Goal: Information Seeking & Learning: Find specific fact

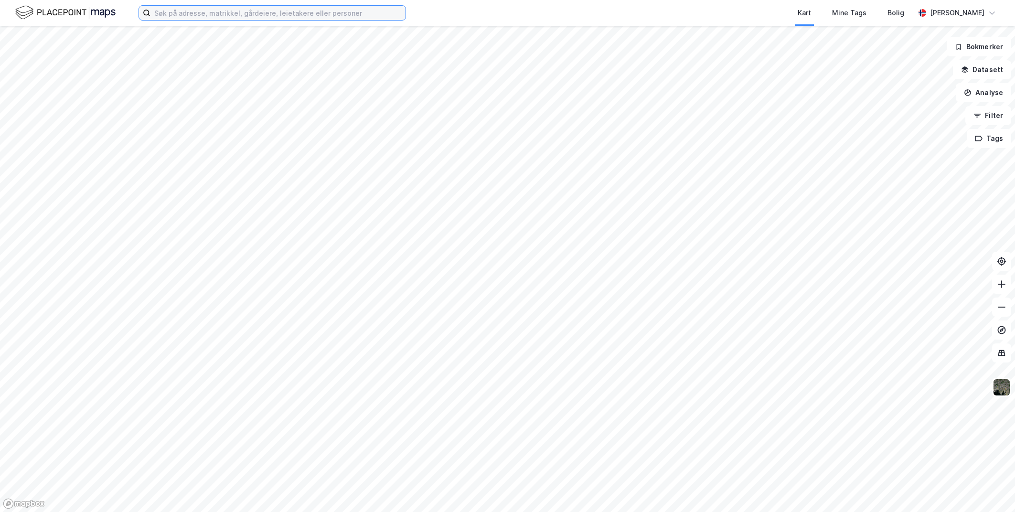
click at [194, 11] on input at bounding box center [278, 13] width 255 height 14
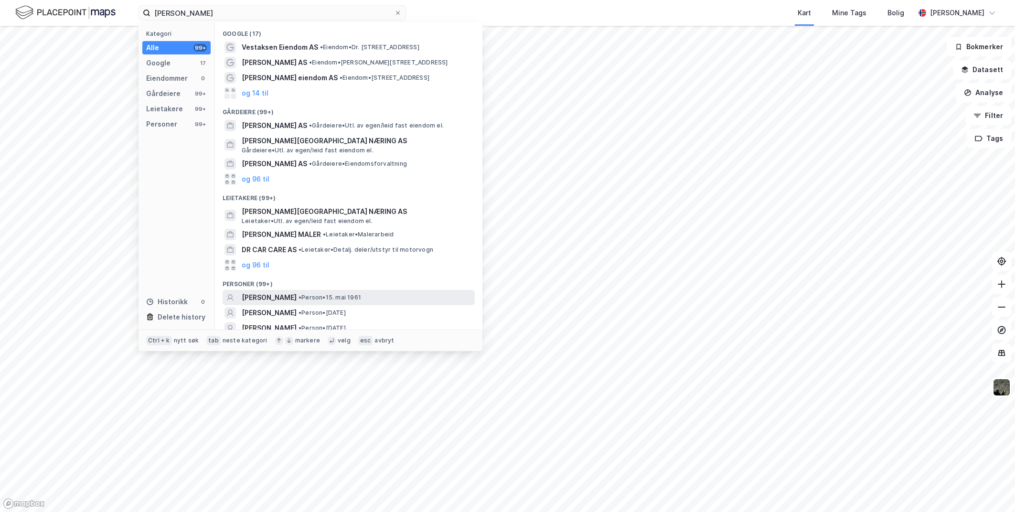
click at [297, 296] on span "[PERSON_NAME]" at bounding box center [269, 297] width 55 height 11
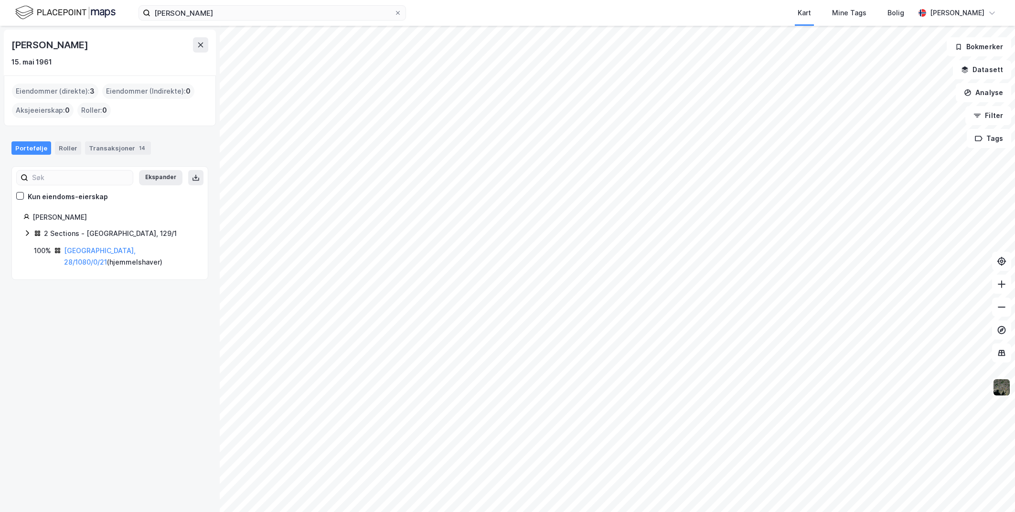
click at [31, 237] on div "2 Sections - [GEOGRAPHIC_DATA], 129/1" at bounding box center [109, 234] width 173 height 12
click at [85, 302] on link "[GEOGRAPHIC_DATA], 28/1080/0/21" at bounding box center [100, 312] width 72 height 20
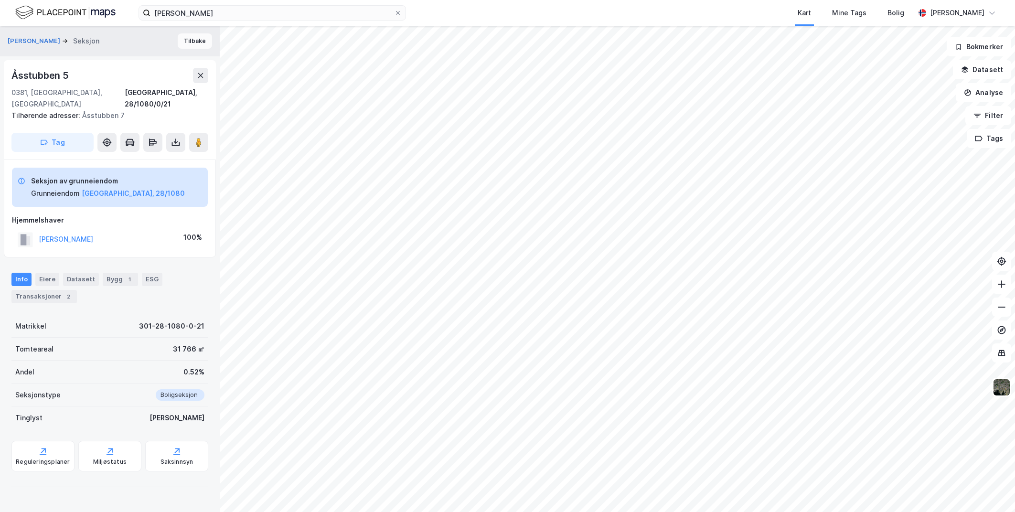
click at [178, 38] on button "Tilbake" at bounding box center [195, 40] width 34 height 15
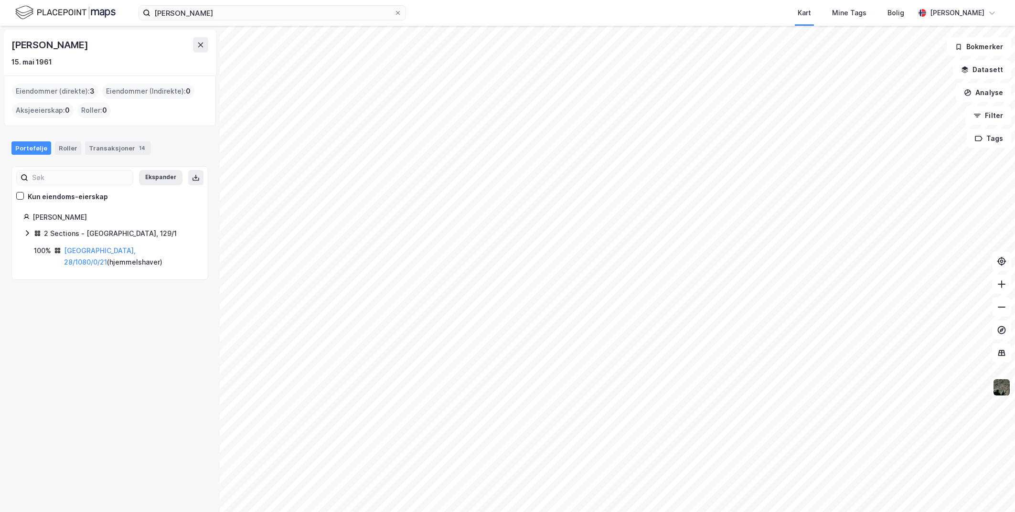
click at [30, 235] on icon at bounding box center [27, 233] width 8 height 8
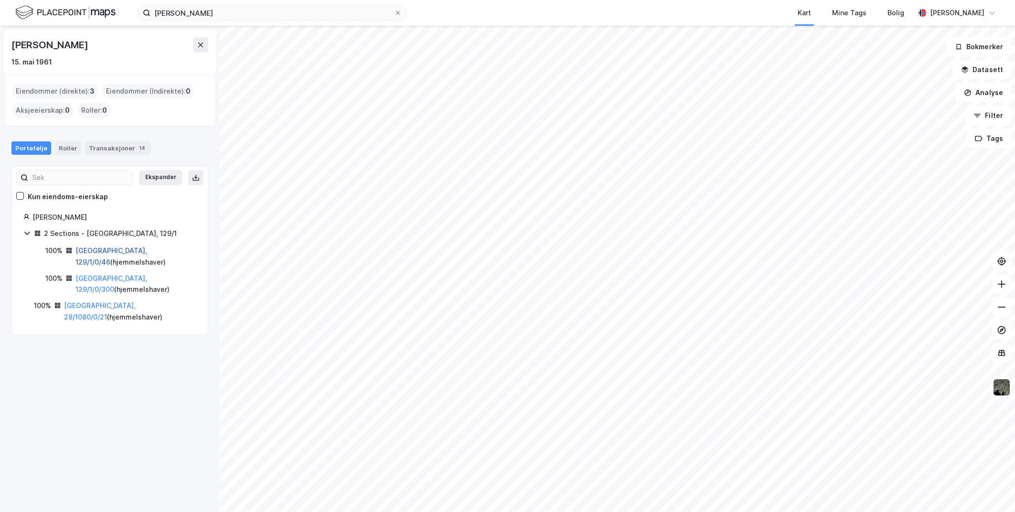
click at [102, 253] on link "[GEOGRAPHIC_DATA], 129/1/0/46" at bounding box center [111, 257] width 72 height 20
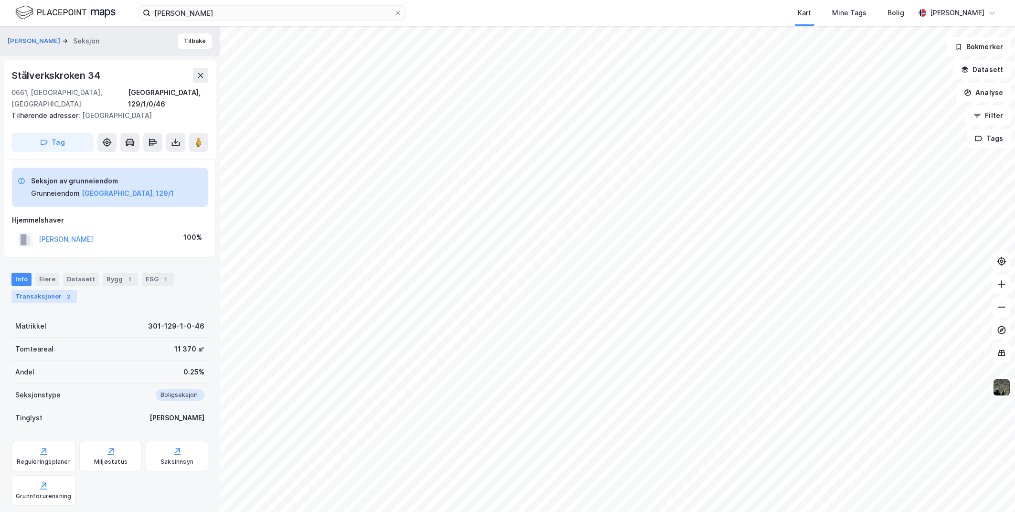
click at [57, 291] on div "Transaksjoner 2" at bounding box center [43, 296] width 65 height 13
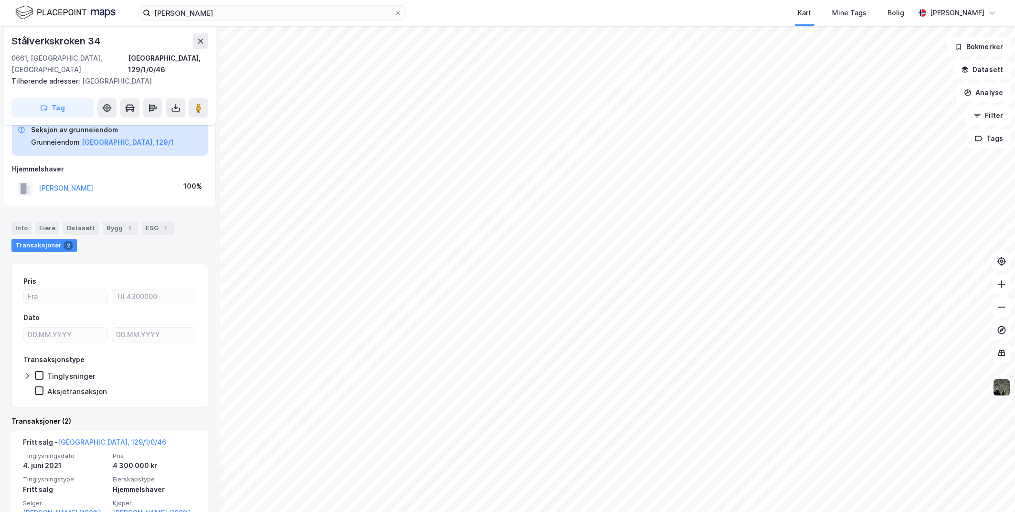
scroll to position [49, 0]
click at [203, 43] on icon at bounding box center [201, 41] width 8 height 8
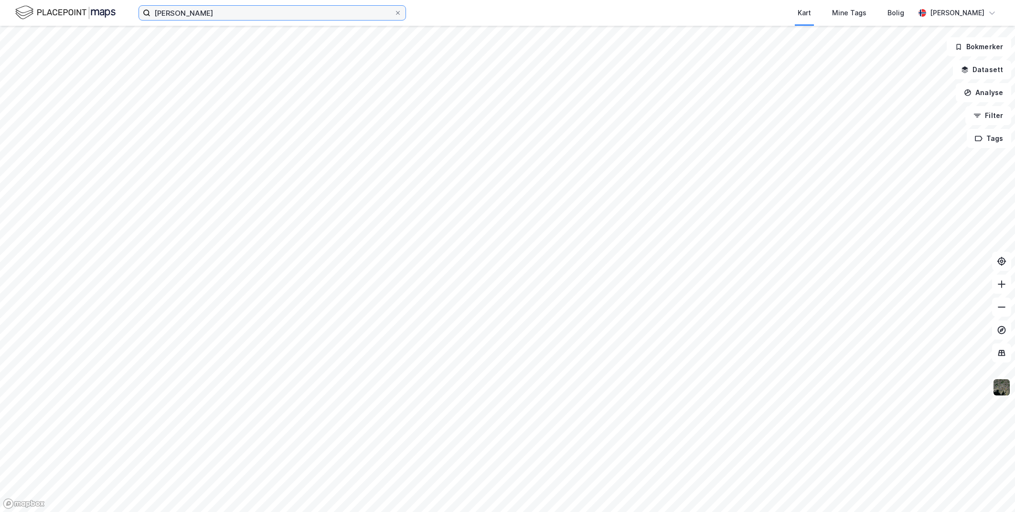
click at [215, 16] on input "[PERSON_NAME]" at bounding box center [273, 13] width 244 height 14
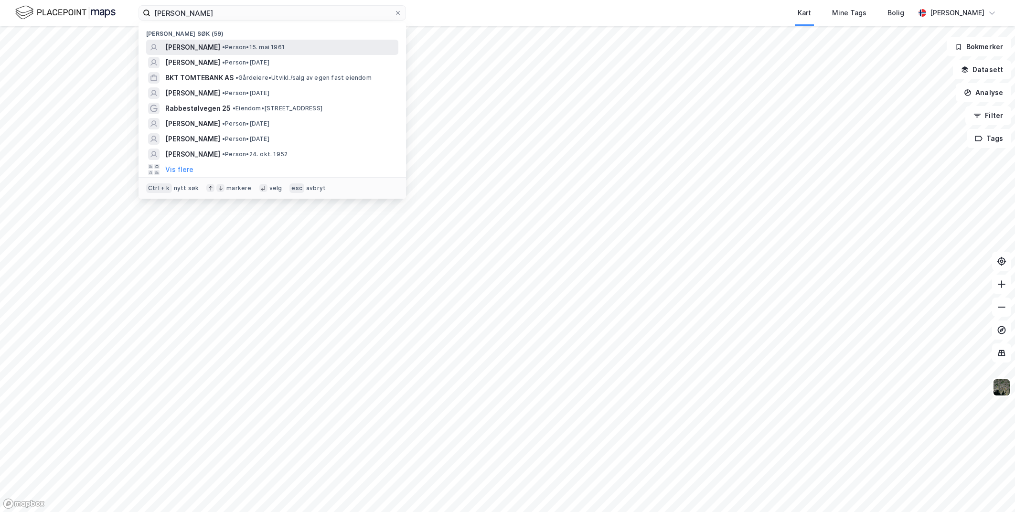
click at [220, 42] on span "[PERSON_NAME]" at bounding box center [192, 47] width 55 height 11
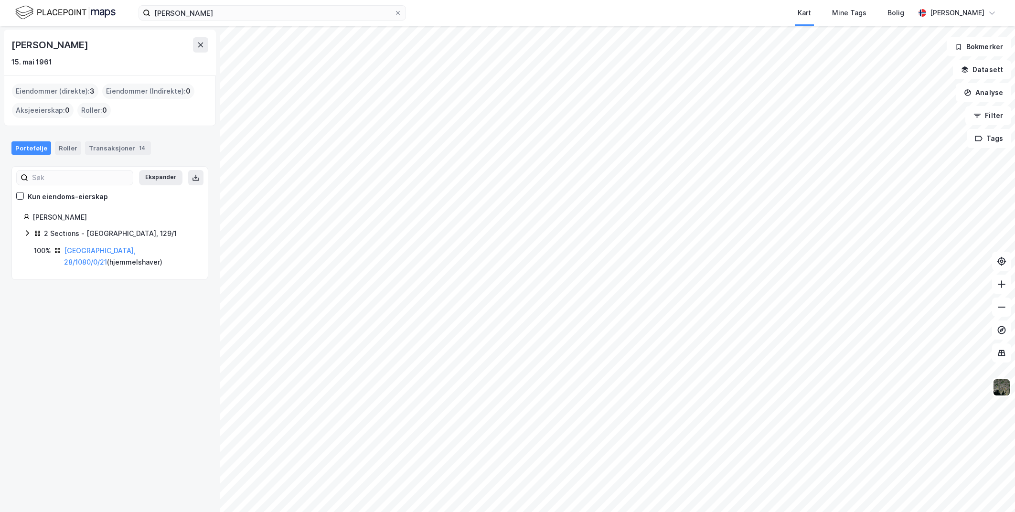
click at [46, 233] on div "2 Sections - [GEOGRAPHIC_DATA], 129/1" at bounding box center [110, 233] width 133 height 11
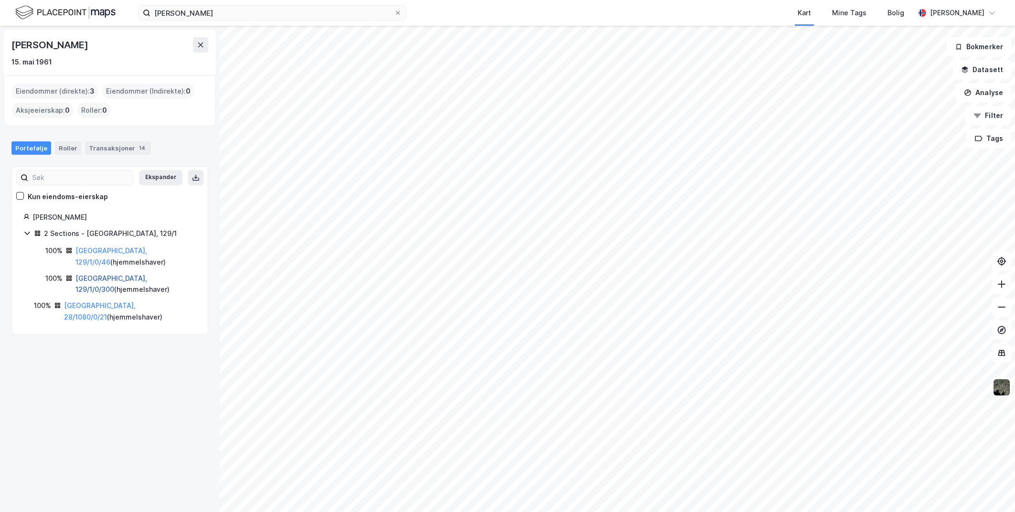
click at [114, 274] on link "[GEOGRAPHIC_DATA], 129/1/0/300" at bounding box center [111, 284] width 72 height 20
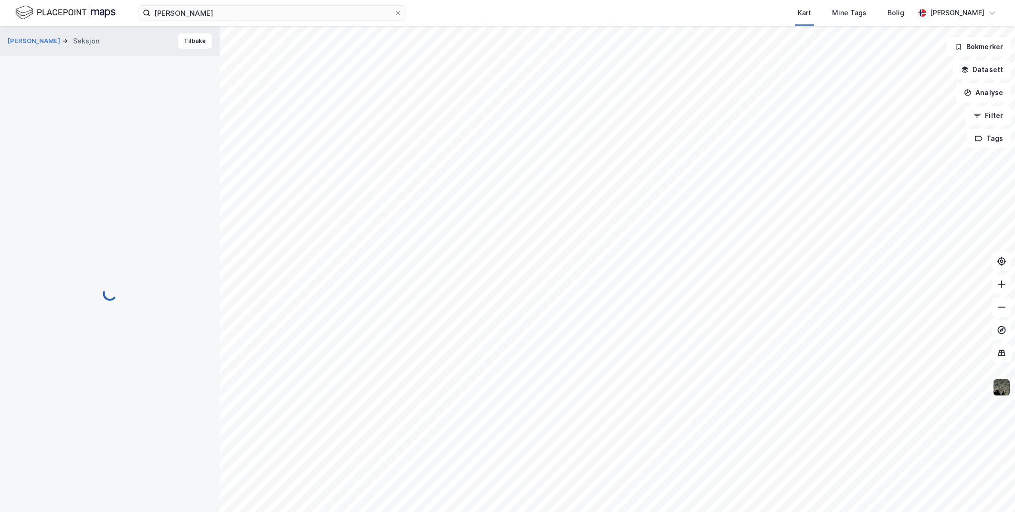
scroll to position [49, 0]
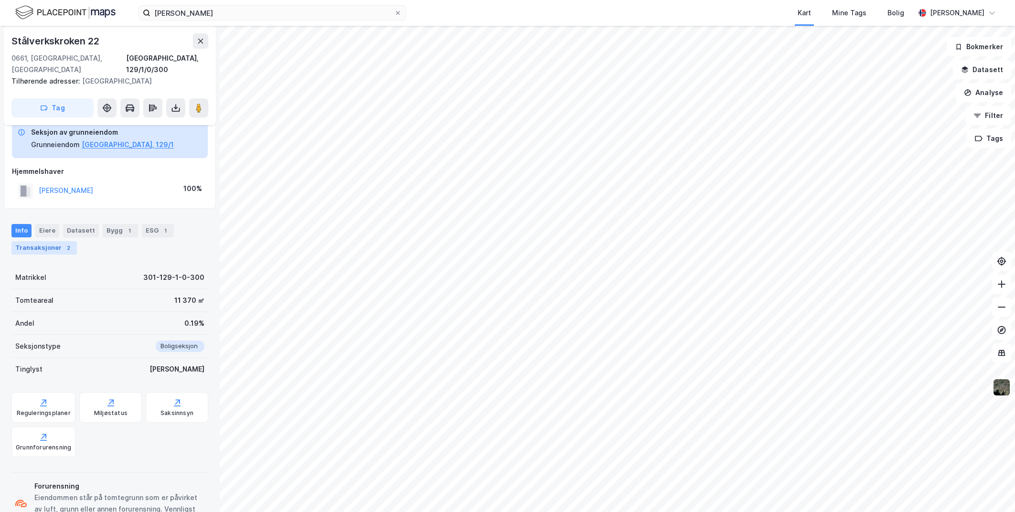
click at [49, 248] on div "Transaksjoner 2" at bounding box center [43, 247] width 65 height 13
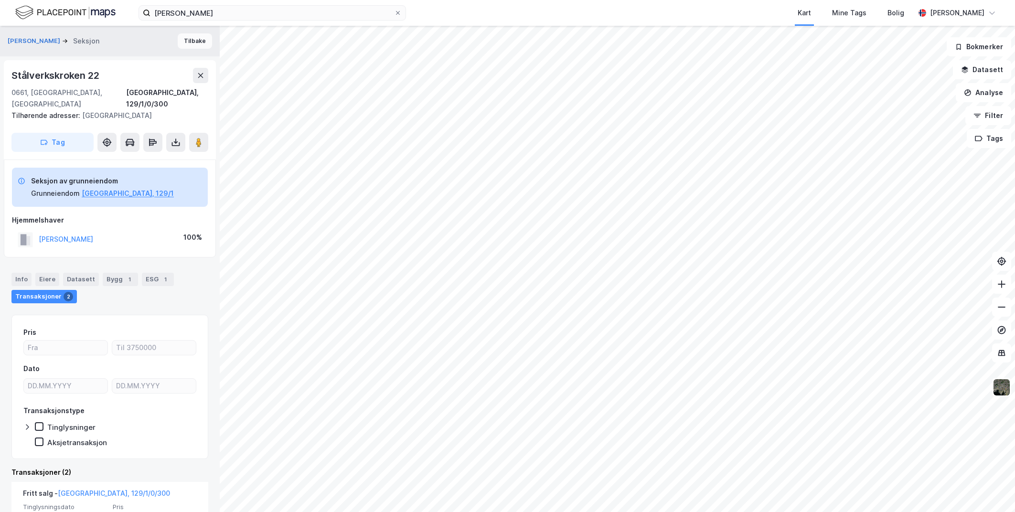
click at [185, 43] on button "Tilbake" at bounding box center [195, 40] width 34 height 15
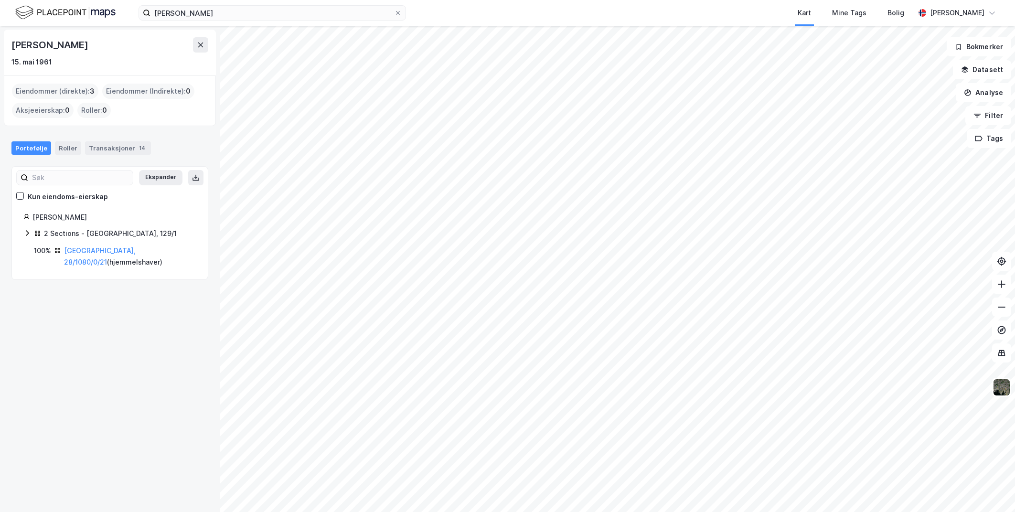
click at [31, 233] on div "2 Sections - [GEOGRAPHIC_DATA], 129/1" at bounding box center [109, 234] width 173 height 12
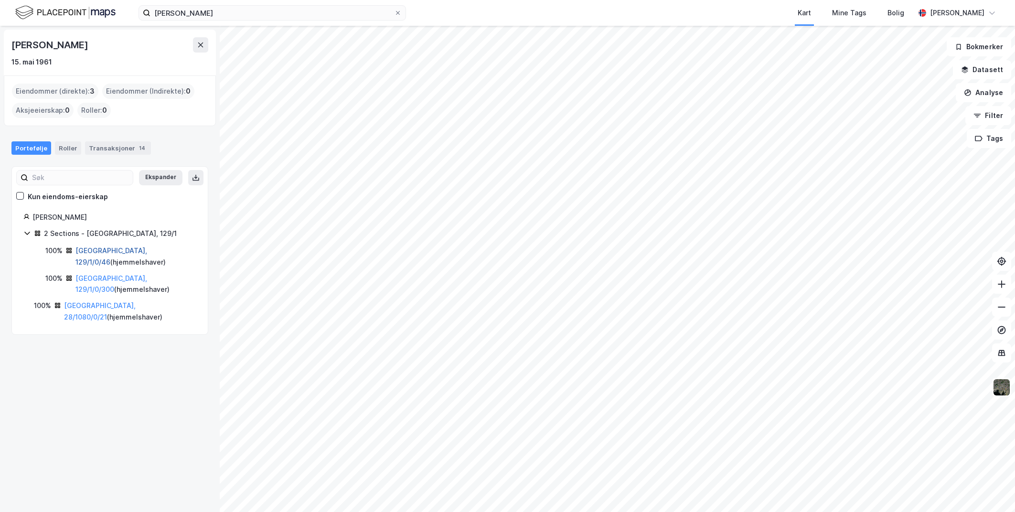
click at [99, 249] on link "[GEOGRAPHIC_DATA], 129/1/0/46" at bounding box center [111, 257] width 72 height 20
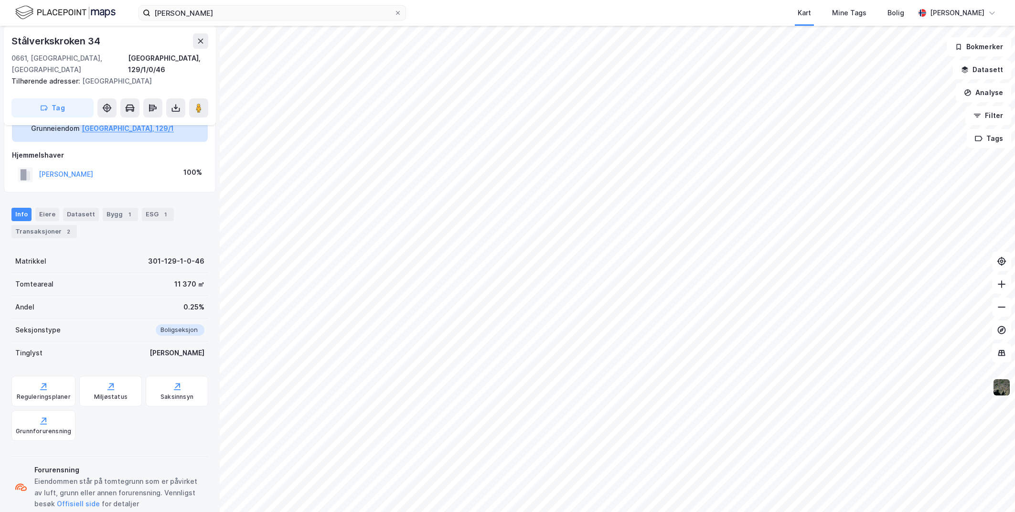
scroll to position [86, 0]
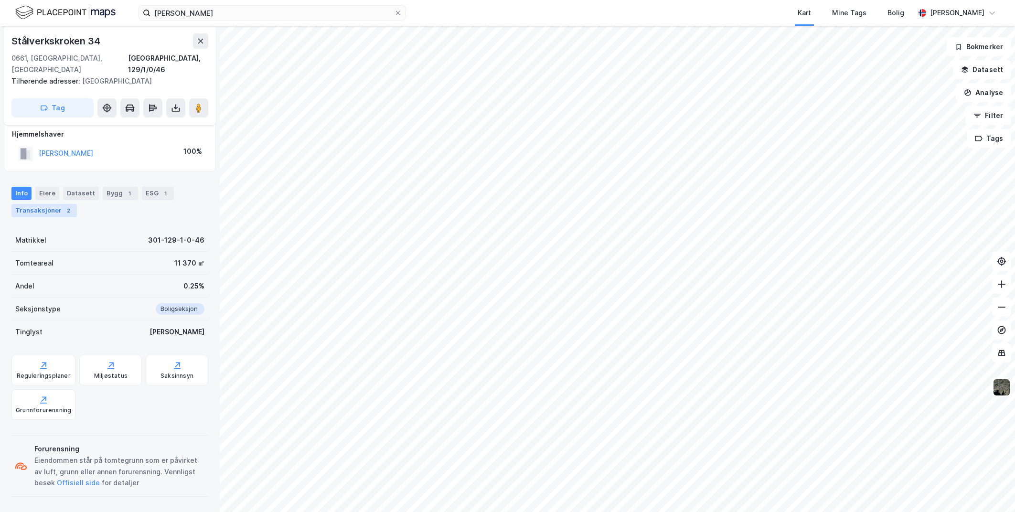
click at [47, 214] on div "Transaksjoner 2" at bounding box center [43, 210] width 65 height 13
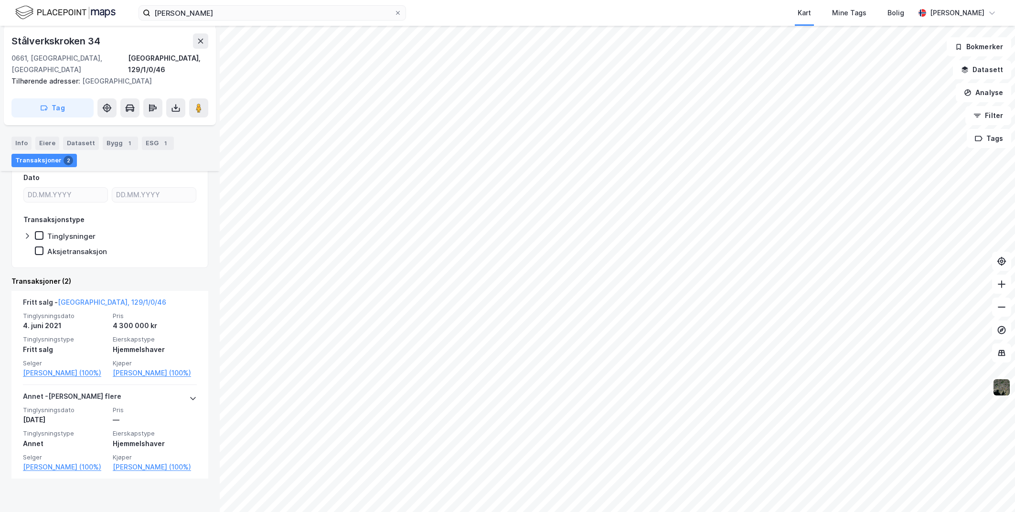
scroll to position [192, 0]
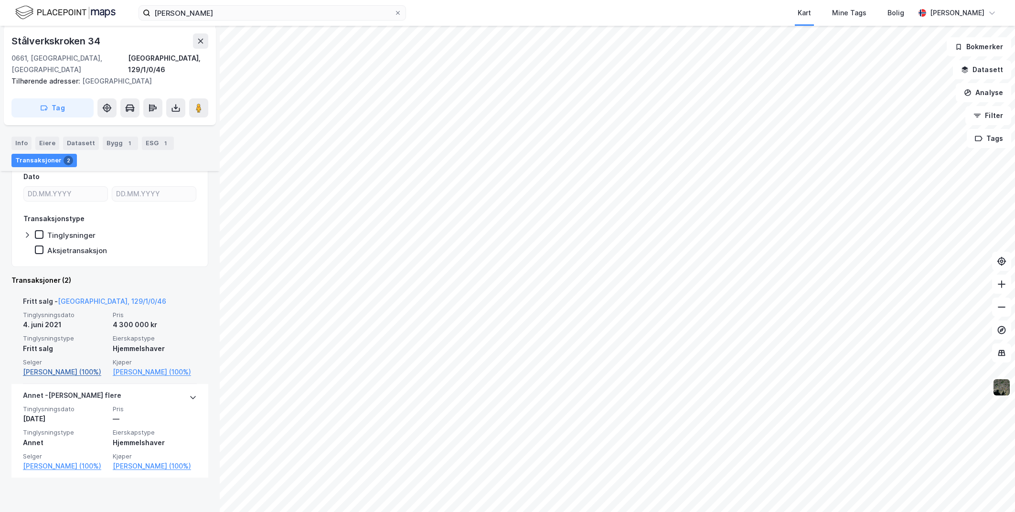
click at [67, 374] on link "[PERSON_NAME] (100%)" at bounding box center [65, 371] width 84 height 11
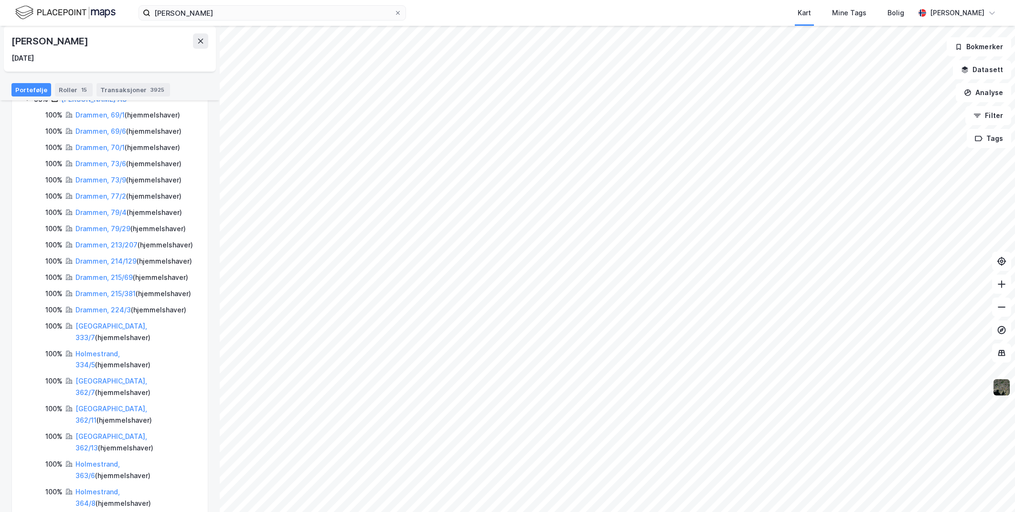
scroll to position [631, 0]
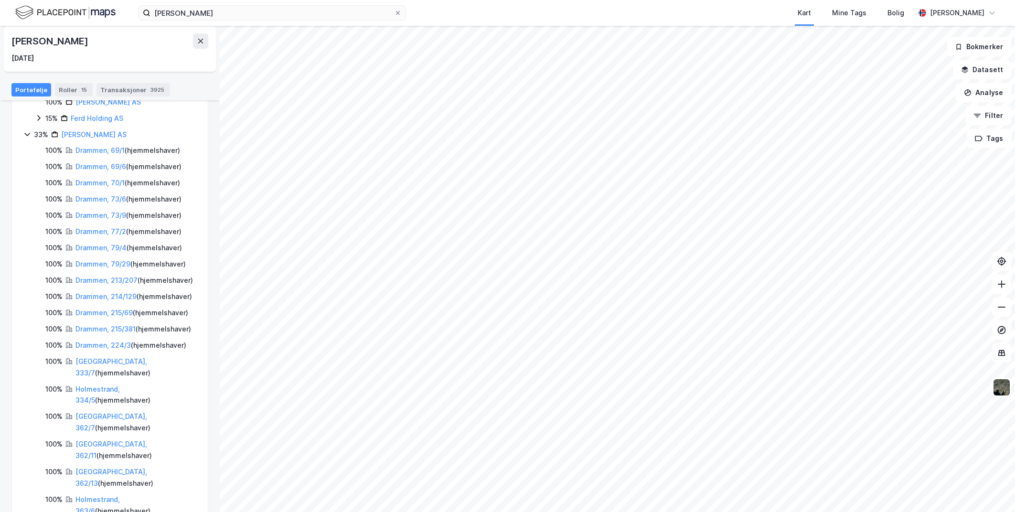
click at [124, 356] on div "[GEOGRAPHIC_DATA], 333/7 ( hjemmelshaver )" at bounding box center [135, 367] width 121 height 23
click at [123, 357] on link "[GEOGRAPHIC_DATA], 333/7" at bounding box center [111, 367] width 72 height 20
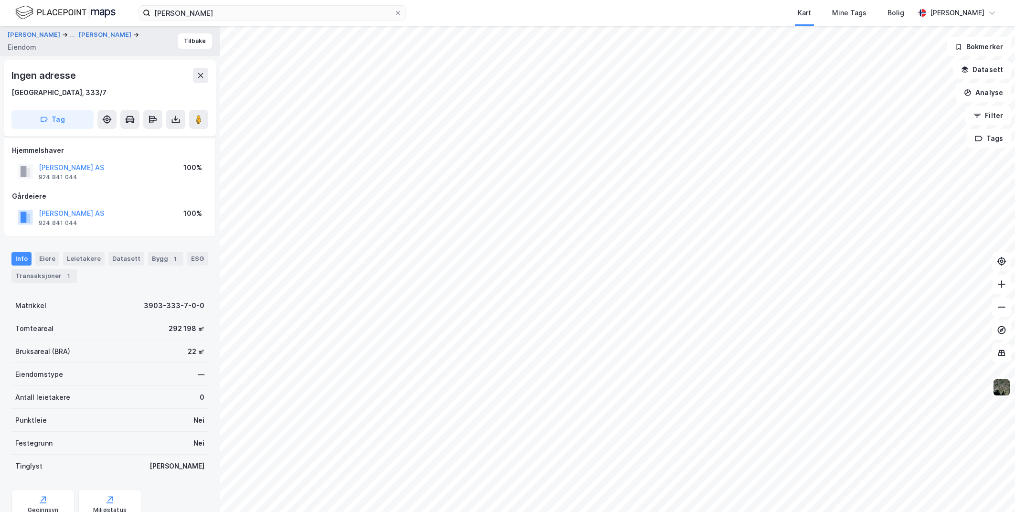
scroll to position [39, 0]
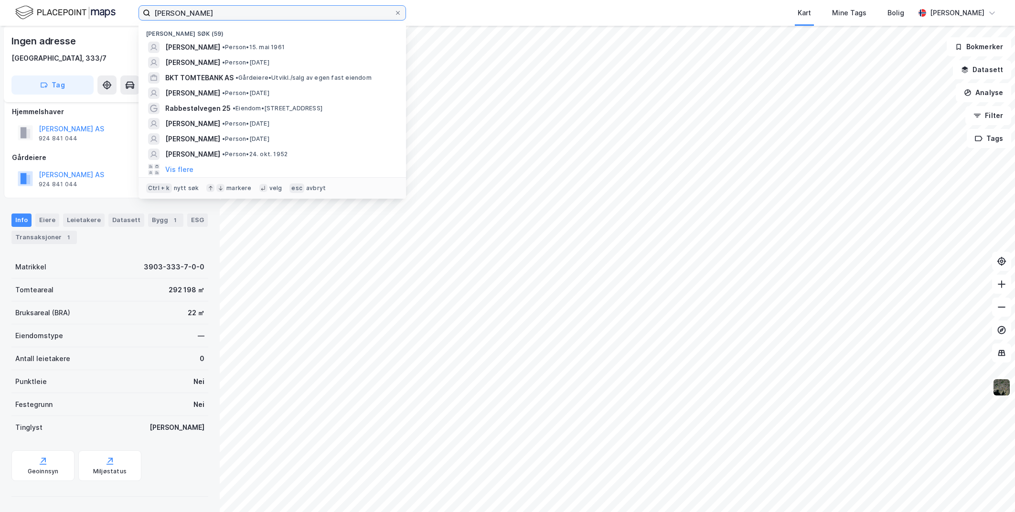
drag, startPoint x: 209, startPoint y: 20, endPoint x: 126, endPoint y: 23, distance: 83.2
click at [130, 21] on div "[PERSON_NAME] søk (59) [PERSON_NAME] • Person • [DATE] [PERSON_NAME] • Person •…" at bounding box center [507, 13] width 1015 height 26
type input "[PERSON_NAME]"
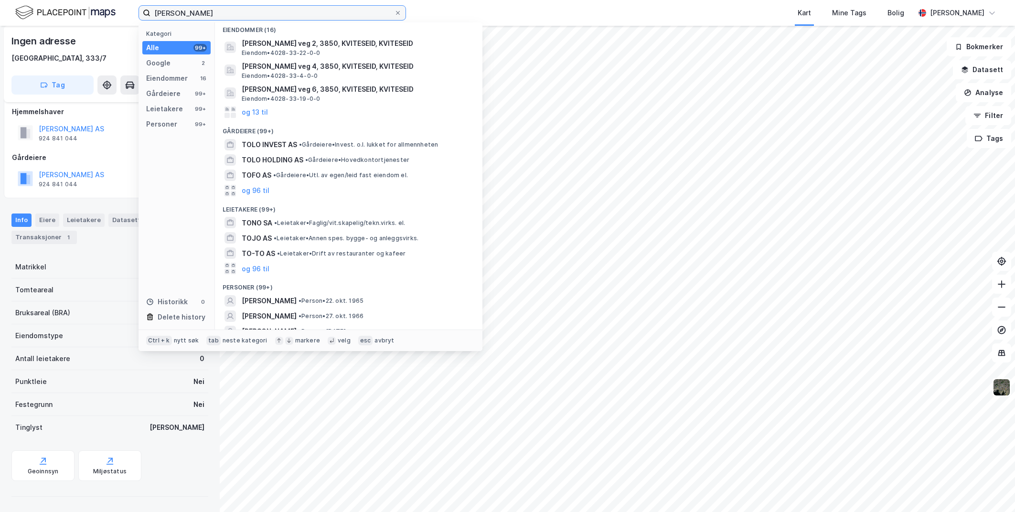
scroll to position [76, 0]
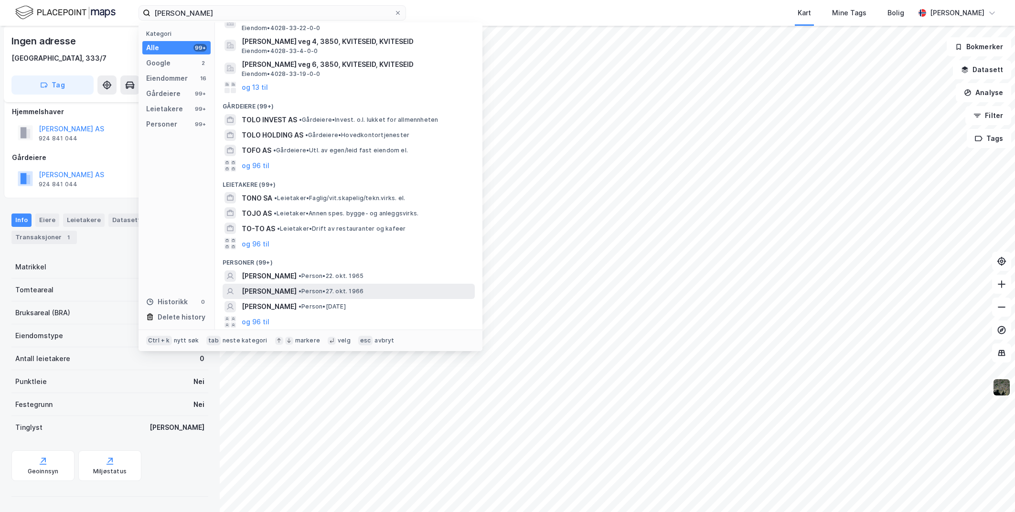
click at [271, 297] on span "[PERSON_NAME]" at bounding box center [269, 291] width 55 height 11
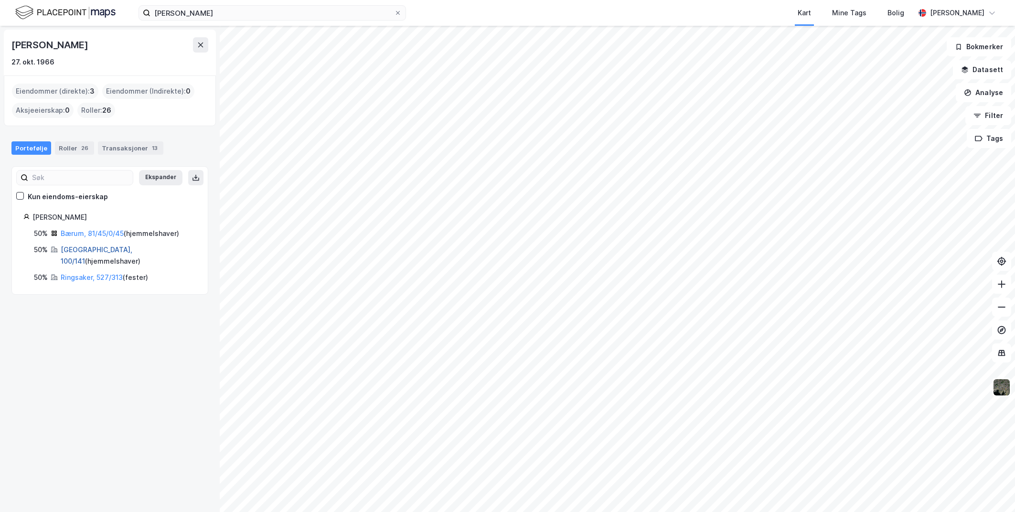
click at [85, 249] on link "[GEOGRAPHIC_DATA], 100/141" at bounding box center [97, 256] width 72 height 20
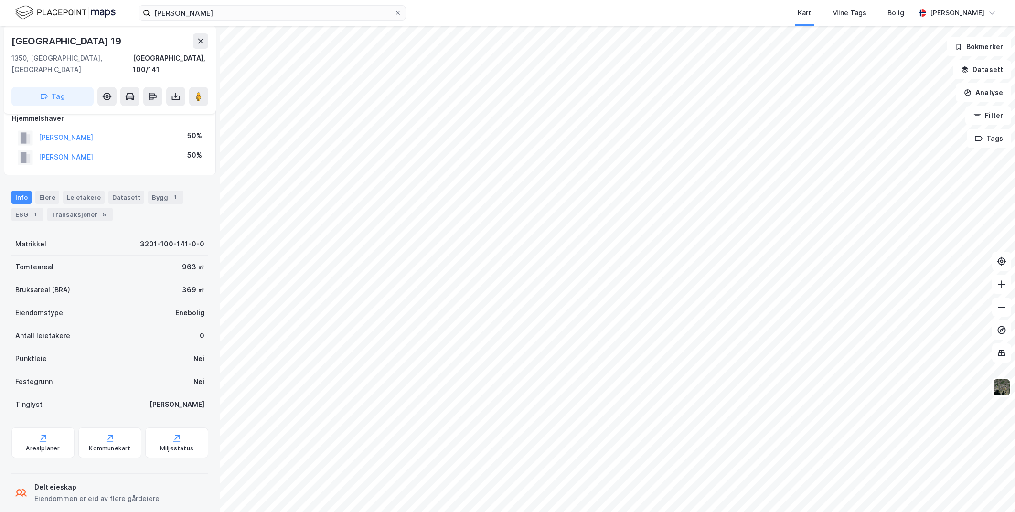
scroll to position [48, 0]
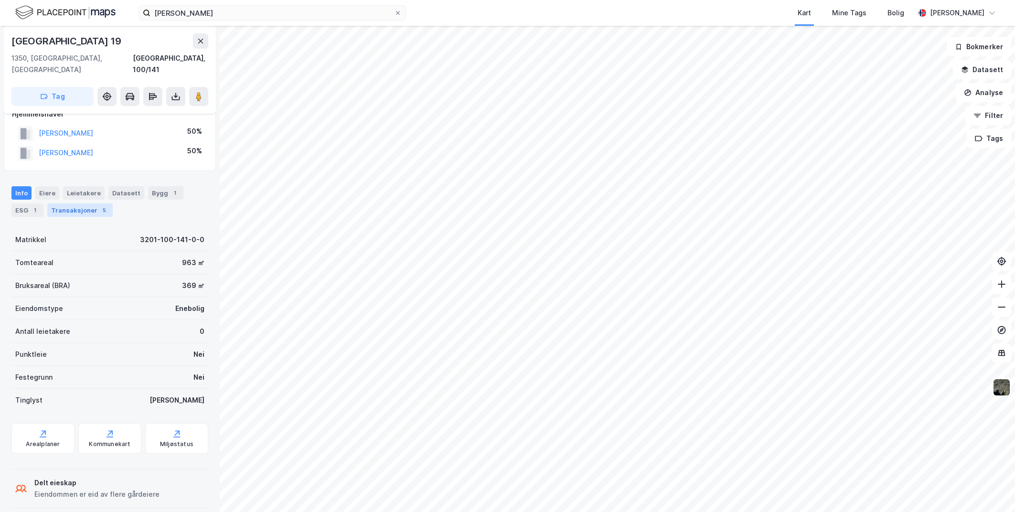
click at [62, 204] on div "Transaksjoner 5" at bounding box center [79, 210] width 65 height 13
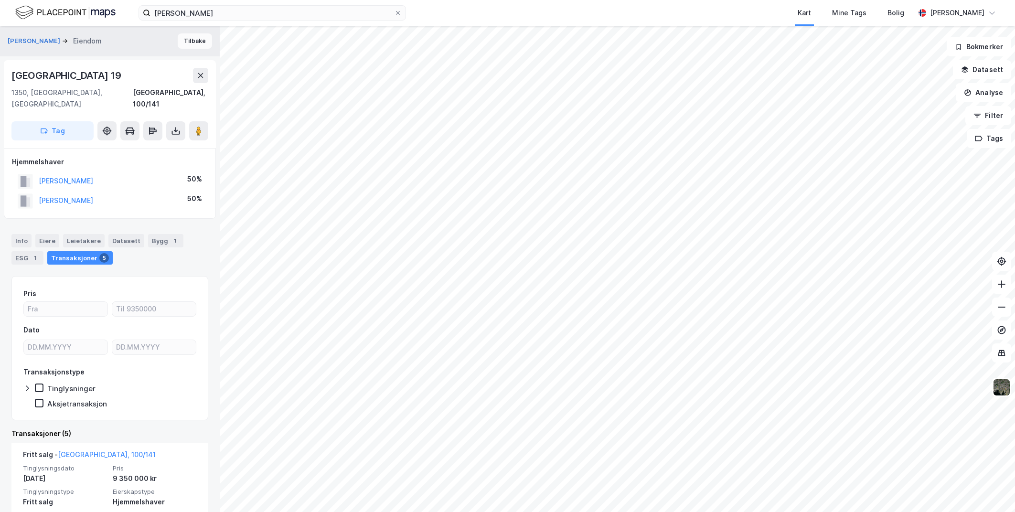
click at [192, 48] on button "Tilbake" at bounding box center [195, 40] width 34 height 15
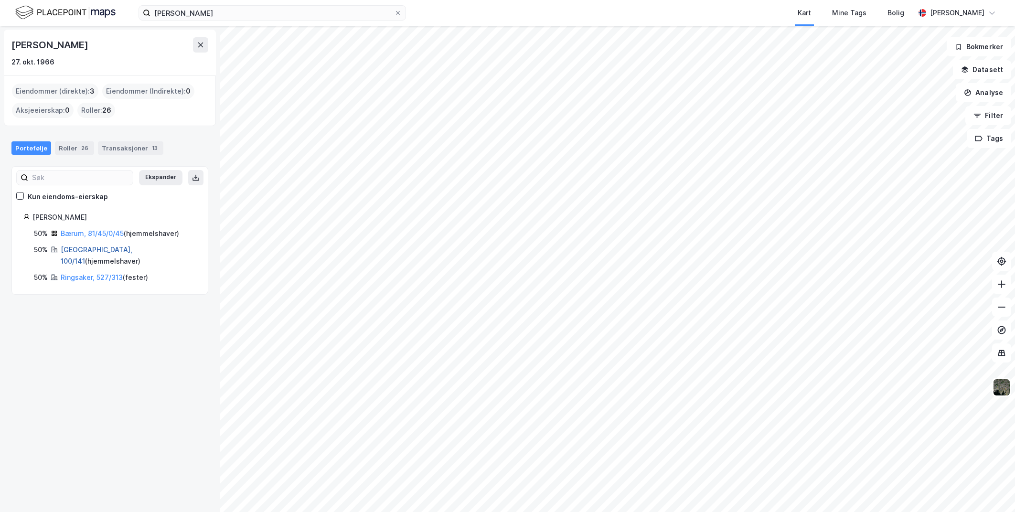
click at [86, 251] on link "[GEOGRAPHIC_DATA], 100/141" at bounding box center [97, 256] width 72 height 20
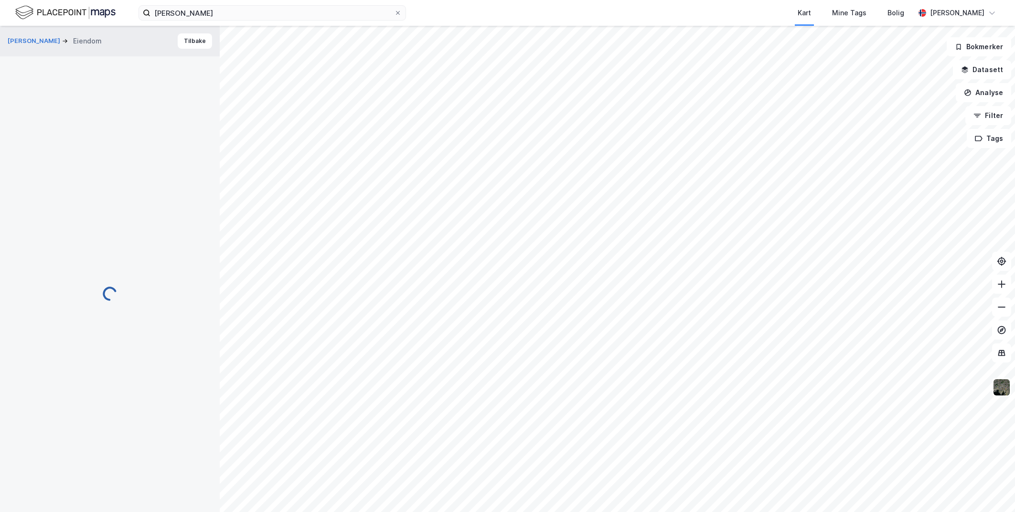
scroll to position [1, 0]
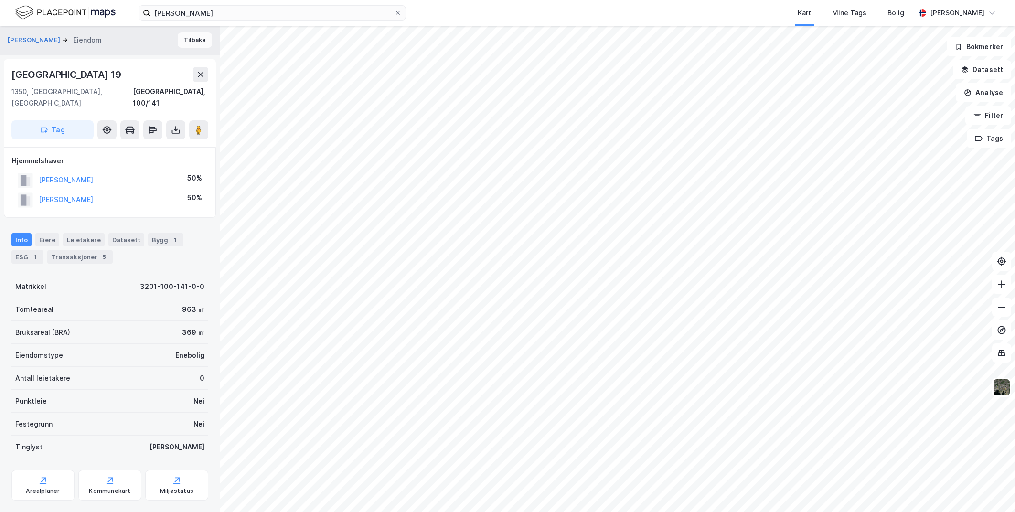
click at [195, 42] on button "Tilbake" at bounding box center [195, 39] width 34 height 15
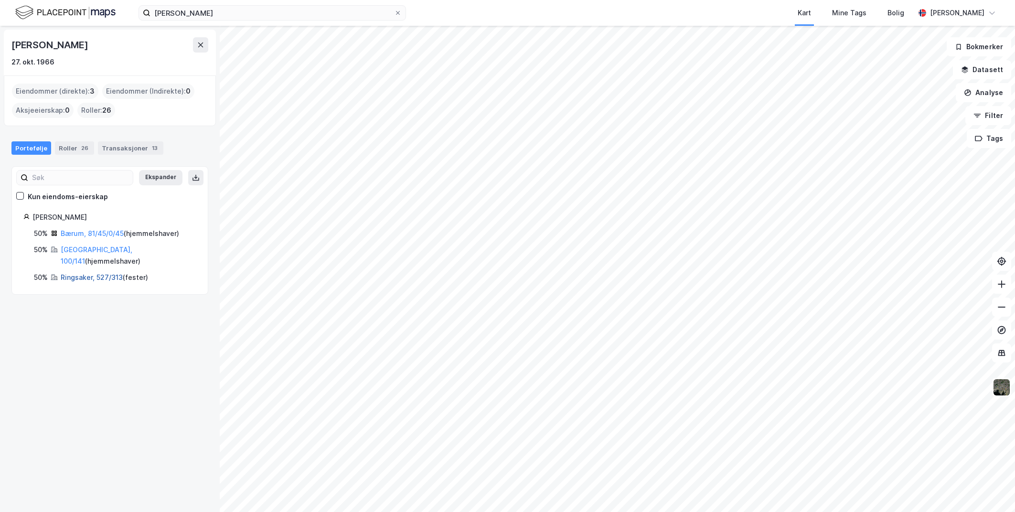
click at [86, 273] on link "Ringsaker, 527/313" at bounding box center [92, 277] width 62 height 8
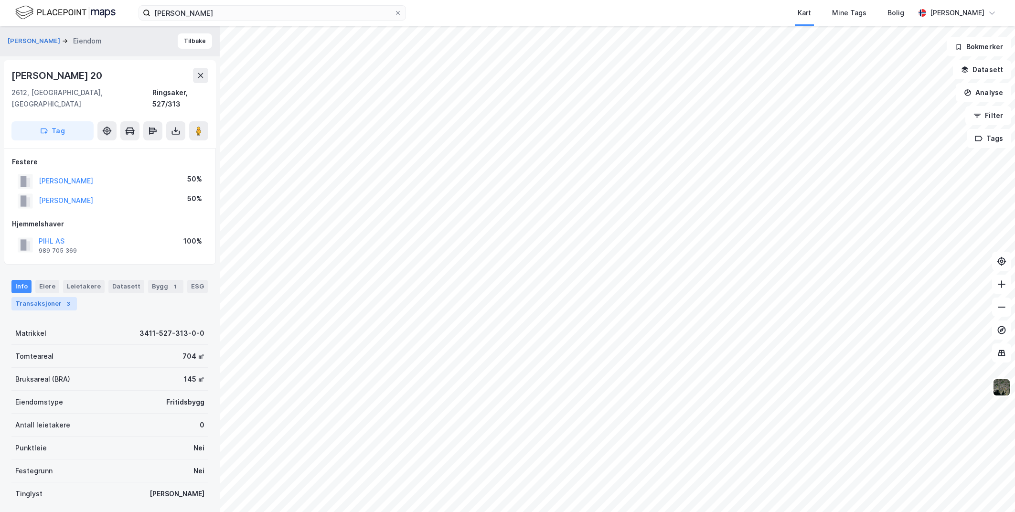
click at [48, 297] on div "Transaksjoner 3" at bounding box center [43, 303] width 65 height 13
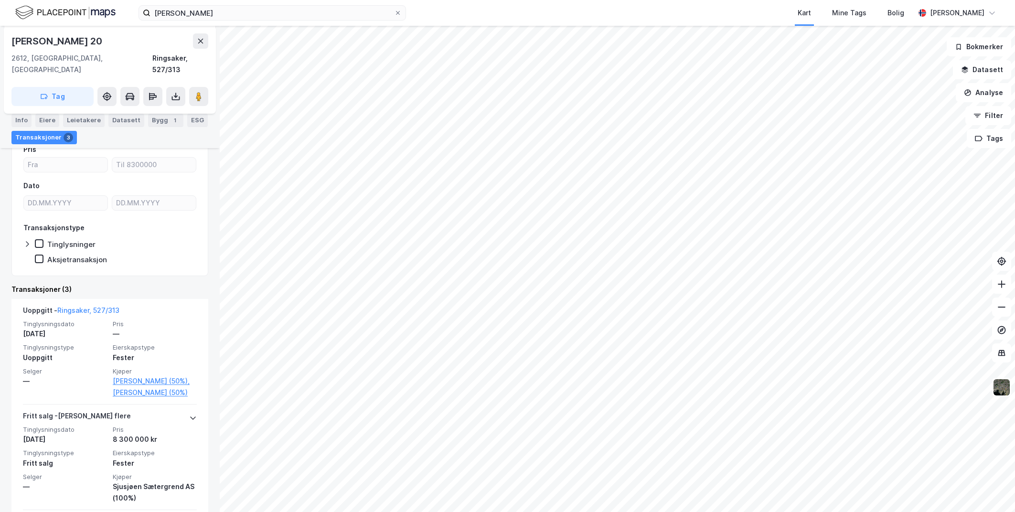
scroll to position [186, 0]
click at [195, 92] on icon at bounding box center [199, 97] width 10 height 10
